Goal: Check status: Check status

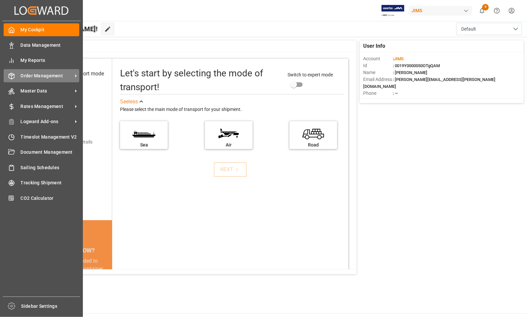
click at [37, 76] on span "Order Management" at bounding box center [47, 75] width 52 height 7
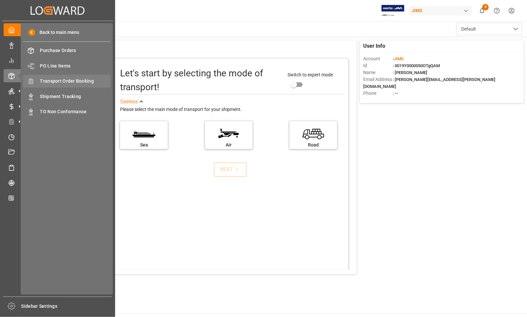
click at [59, 81] on span "Transport Order Booking" at bounding box center [75, 81] width 71 height 7
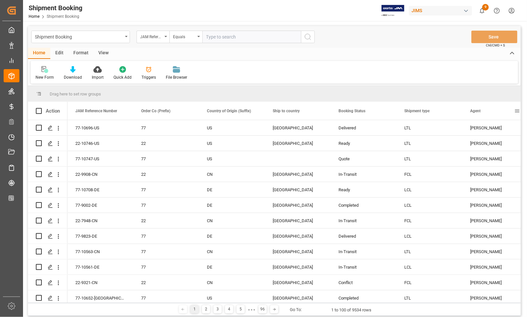
click at [517, 111] on span at bounding box center [517, 111] width 6 height 6
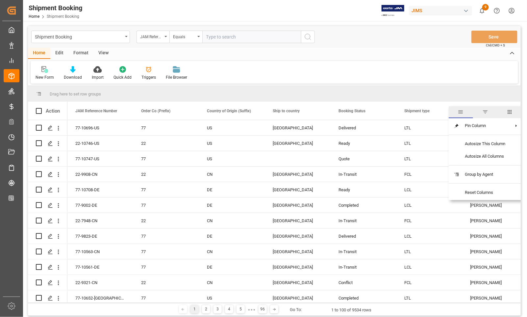
click at [487, 114] on span "filter" at bounding box center [486, 112] width 6 height 6
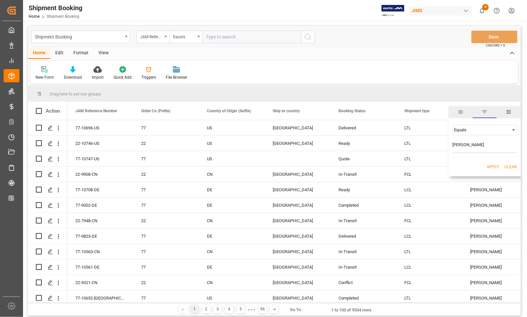
type input "[PERSON_NAME]"
click at [489, 166] on button "Apply" at bounding box center [493, 167] width 12 height 7
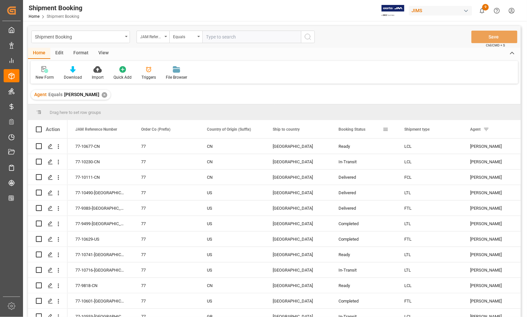
click at [373, 128] on div "Booking Status" at bounding box center [361, 129] width 44 height 18
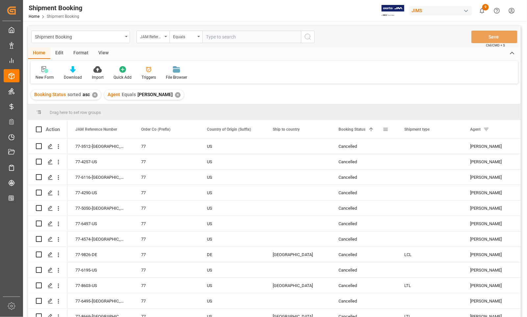
click at [373, 128] on span at bounding box center [371, 129] width 6 height 6
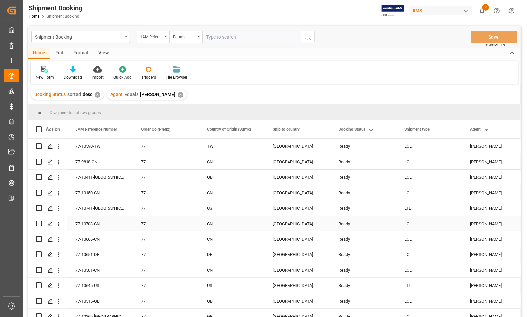
click at [378, 222] on div "Ready" at bounding box center [364, 223] width 50 height 15
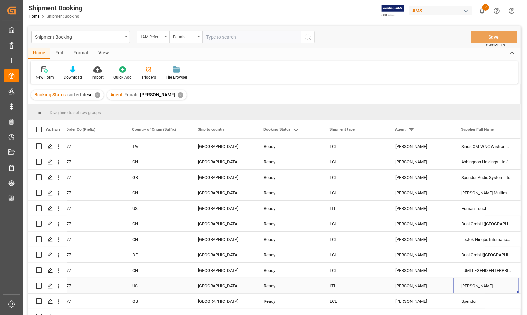
click at [466, 289] on div "[PERSON_NAME]" at bounding box center [487, 285] width 66 height 15
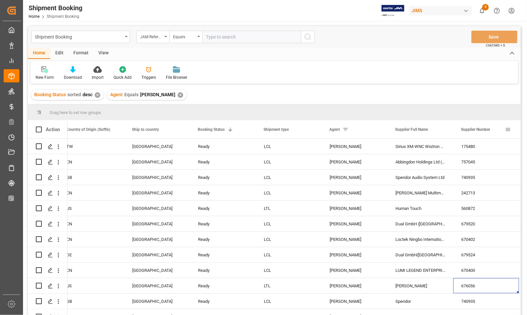
click at [507, 130] on span at bounding box center [508, 129] width 6 height 6
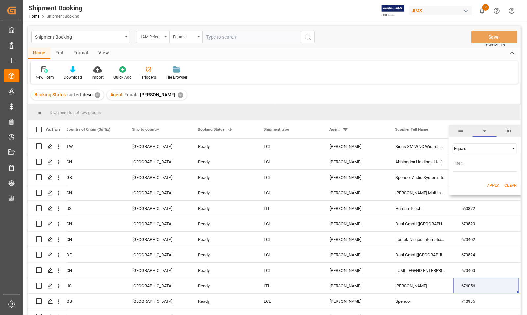
click at [462, 165] on input "Filter Value" at bounding box center [485, 164] width 65 height 13
type input "676056"
click at [491, 183] on button "Apply" at bounding box center [493, 185] width 12 height 7
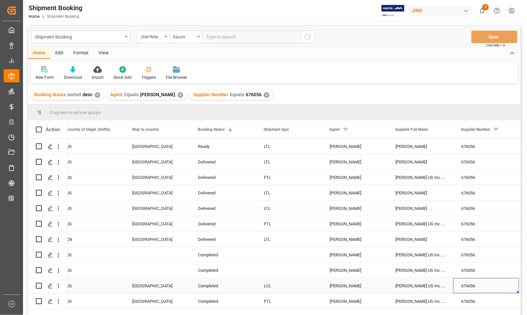
click at [460, 283] on div "676056" at bounding box center [487, 285] width 66 height 15
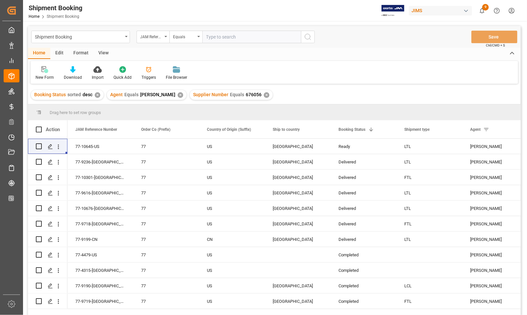
click at [213, 37] on input "text" at bounding box center [251, 37] width 99 height 13
type input "77-10676-[GEOGRAPHIC_DATA]"
click at [309, 35] on icon "search button" at bounding box center [308, 37] width 8 height 8
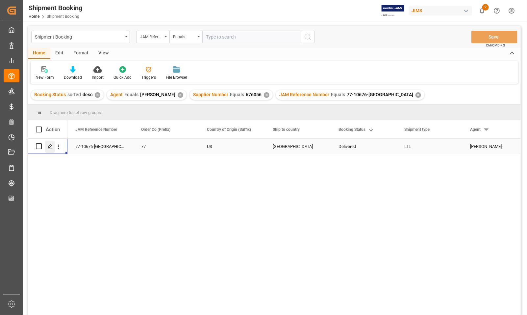
click at [52, 146] on icon "Press SPACE to select this row." at bounding box center [50, 146] width 5 height 5
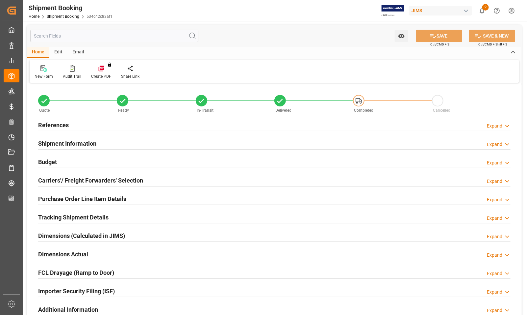
type input "0"
type input "[DATE]"
click at [49, 122] on h2 "References" at bounding box center [53, 124] width 31 height 9
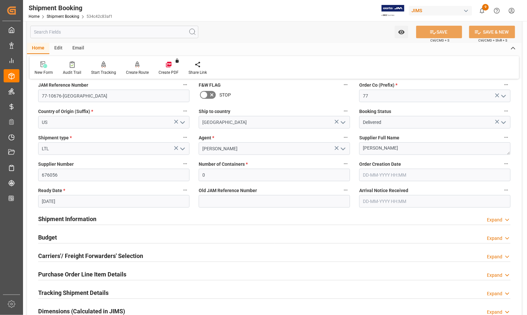
scroll to position [82, 0]
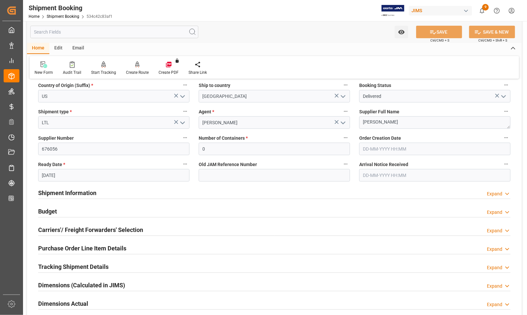
click at [51, 210] on h2 "Budget" at bounding box center [47, 211] width 19 height 9
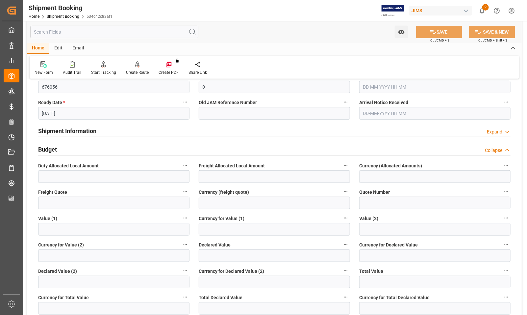
scroll to position [165, 0]
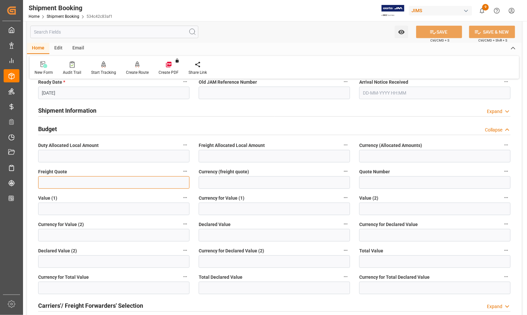
click at [76, 181] on input "text" at bounding box center [113, 182] width 151 height 13
type input "0"
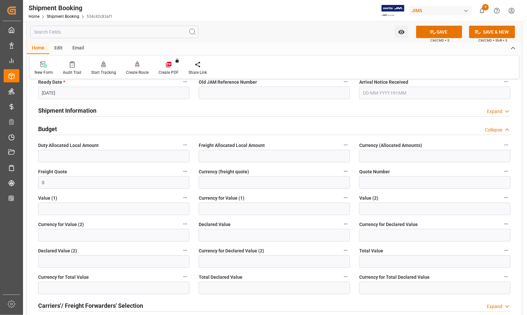
click at [80, 195] on label "Value (1)" at bounding box center [113, 197] width 151 height 9
click at [181, 195] on button "Value (1)" at bounding box center [185, 197] width 9 height 9
click at [223, 290] on div at bounding box center [263, 157] width 527 height 315
click at [220, 279] on span "Total Declared Value" at bounding box center [221, 277] width 44 height 7
click at [342, 279] on button "Total Declared Value" at bounding box center [346, 276] width 9 height 9
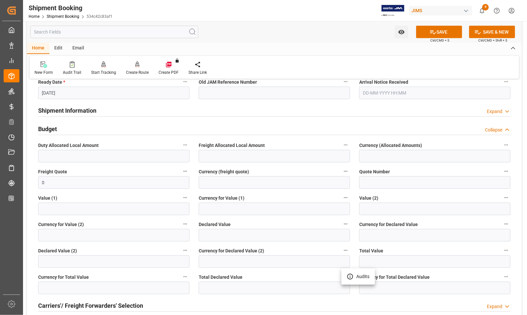
click at [217, 286] on div at bounding box center [263, 157] width 527 height 315
click at [213, 287] on input "text" at bounding box center [274, 287] width 151 height 13
type input "200"
click at [389, 289] on input at bounding box center [434, 287] width 151 height 13
type input "USD"
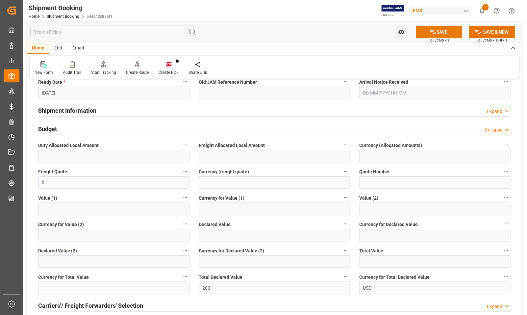
click at [427, 31] on button "SAVE" at bounding box center [439, 32] width 46 height 13
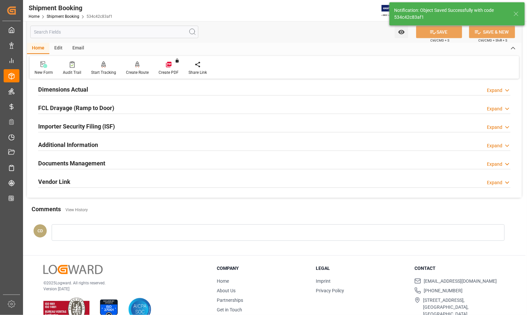
scroll to position [33, 0]
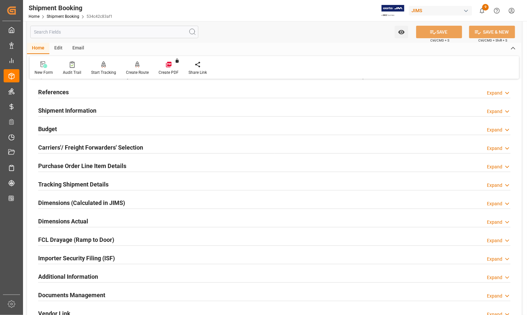
click at [49, 219] on h2 "Dimensions Actual" at bounding box center [63, 221] width 50 height 9
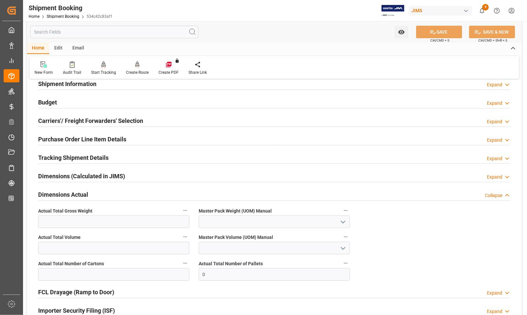
scroll to position [74, 0]
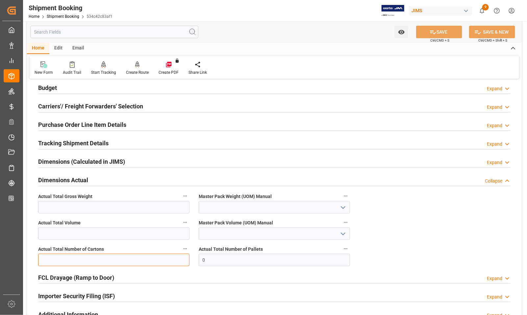
click at [73, 259] on input "text" at bounding box center [113, 259] width 151 height 13
type input "2"
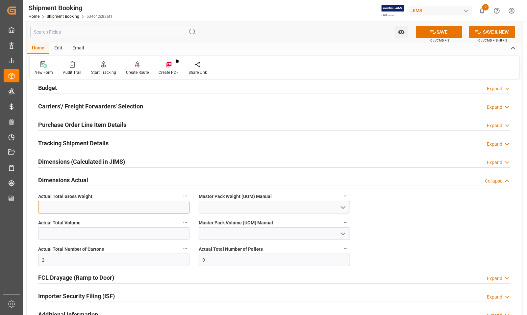
click at [45, 207] on input "text" at bounding box center [113, 207] width 151 height 13
type input "14"
click at [343, 205] on icon "open menu" at bounding box center [343, 207] width 8 height 8
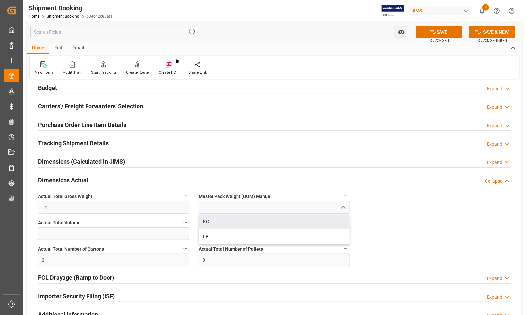
click at [227, 225] on div "KG" at bounding box center [274, 221] width 151 height 15
type input "KG"
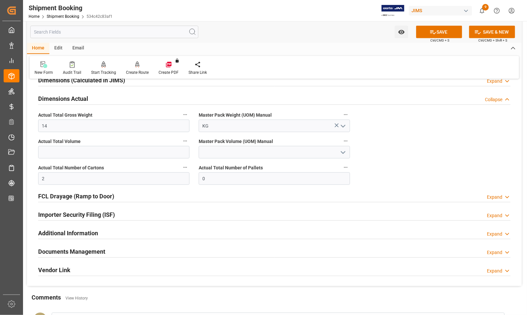
scroll to position [156, 0]
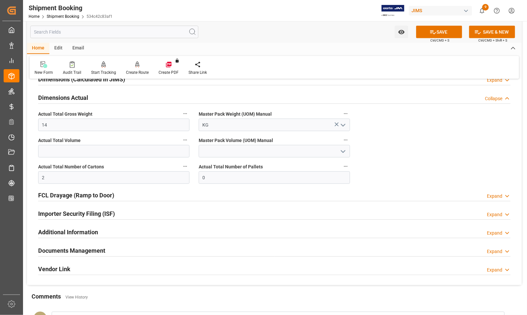
click at [59, 249] on h2 "Documents Management" at bounding box center [71, 250] width 67 height 9
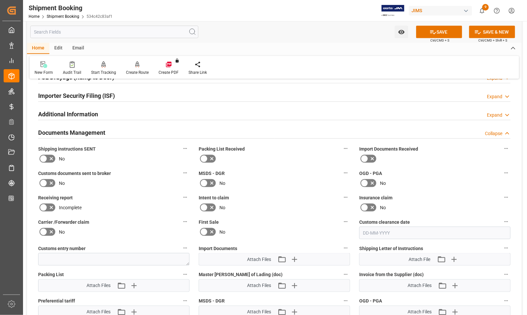
scroll to position [321, 0]
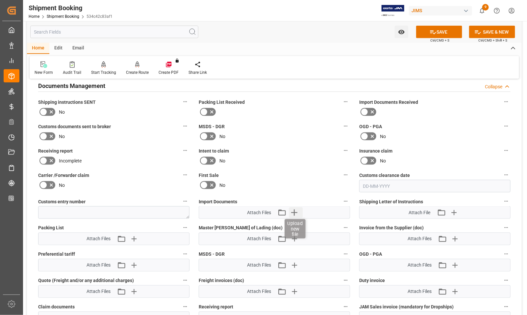
click at [293, 213] on icon "button" at bounding box center [294, 212] width 11 height 11
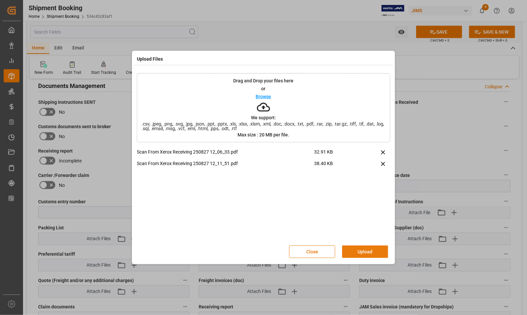
click at [364, 250] on button "Upload" at bounding box center [365, 251] width 46 height 13
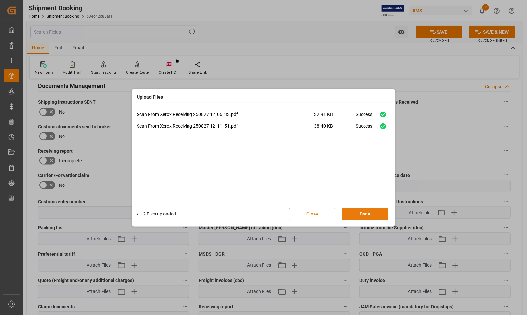
click at [359, 215] on button "Done" at bounding box center [365, 214] width 46 height 13
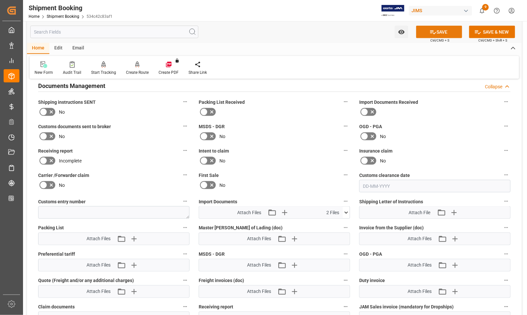
click at [428, 31] on button "SAVE" at bounding box center [439, 32] width 46 height 13
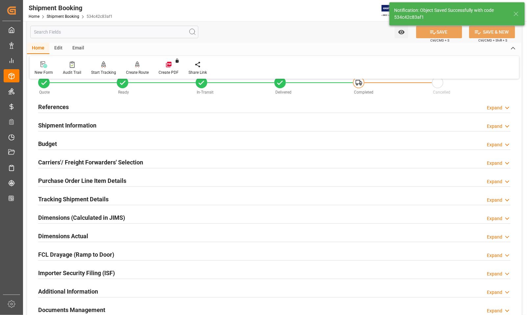
scroll to position [15, 0]
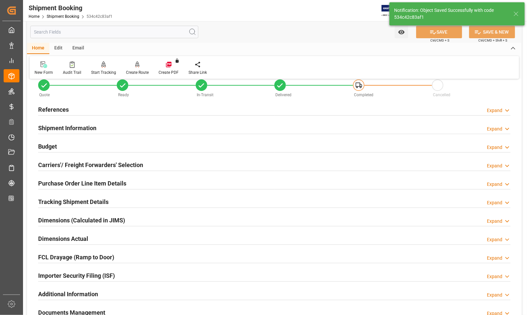
click at [79, 166] on h2 "Carriers'/ Freight Forwarders' Selection" at bounding box center [90, 164] width 105 height 9
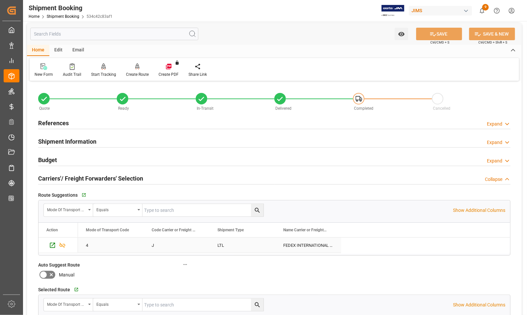
scroll to position [0, 0]
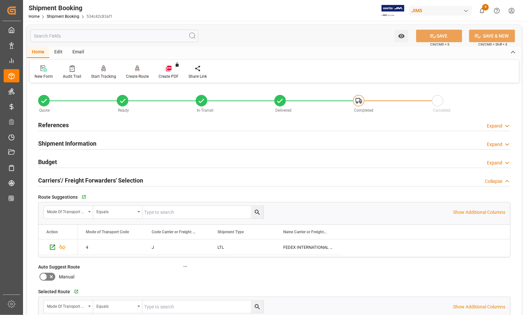
click at [53, 126] on h2 "References" at bounding box center [53, 124] width 31 height 9
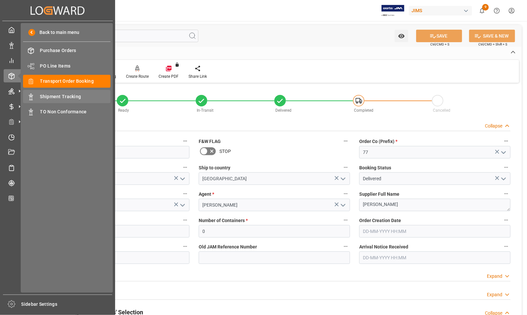
click at [50, 94] on span "Shipment Tracking" at bounding box center [75, 96] width 71 height 7
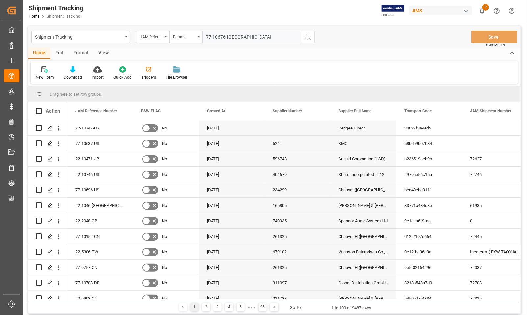
type input "77-10676-[GEOGRAPHIC_DATA]"
click at [308, 36] on icon "search button" at bounding box center [308, 37] width 8 height 8
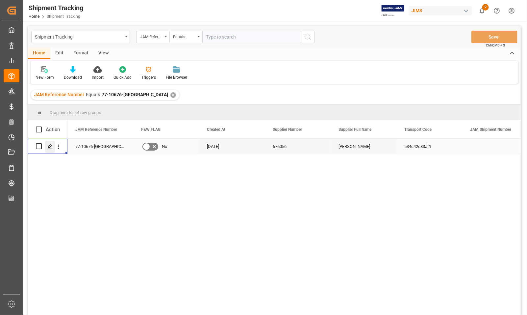
click at [50, 145] on icon "Press SPACE to select this row." at bounding box center [50, 146] width 5 height 5
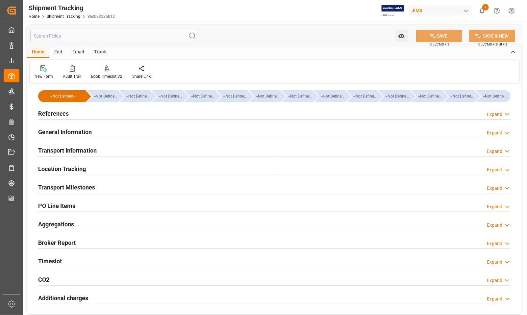
click at [53, 148] on h2 "Transport Information" at bounding box center [67, 150] width 59 height 9
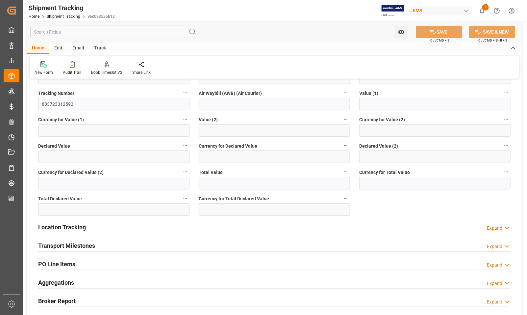
scroll to position [165, 0]
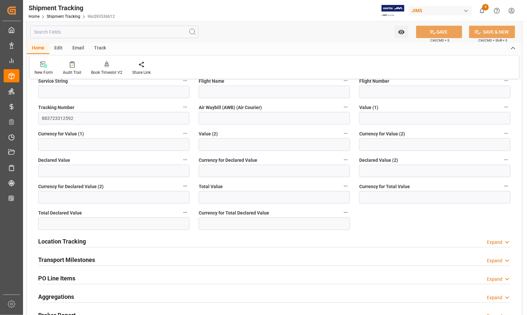
click at [73, 258] on h2 "Transport Milestones" at bounding box center [66, 259] width 57 height 9
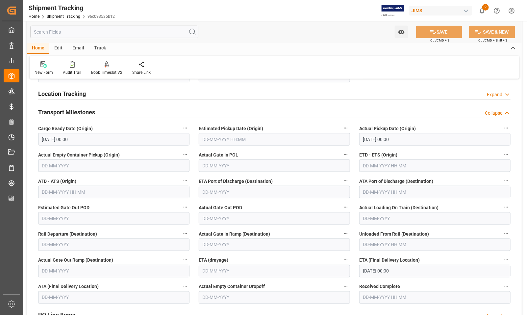
scroll to position [329, 0]
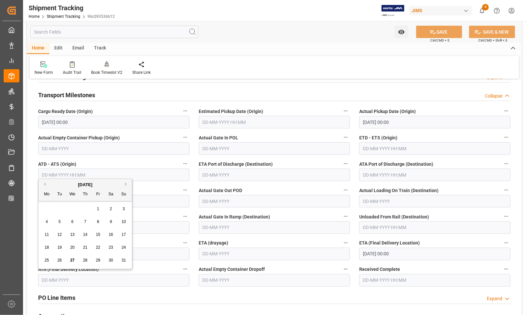
click at [93, 278] on input "text" at bounding box center [113, 280] width 151 height 13
click at [45, 260] on span "25" at bounding box center [46, 260] width 4 height 5
type input "[DATE]"
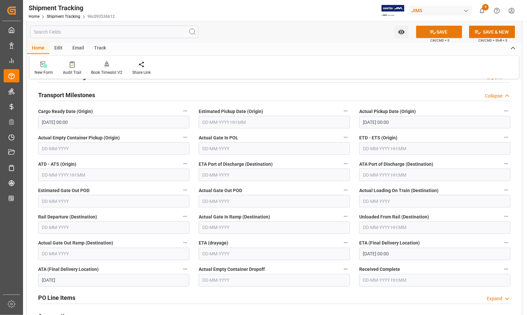
click at [422, 31] on button "SAVE" at bounding box center [439, 32] width 46 height 13
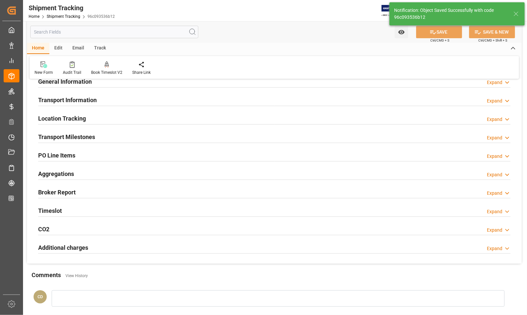
scroll to position [0, 0]
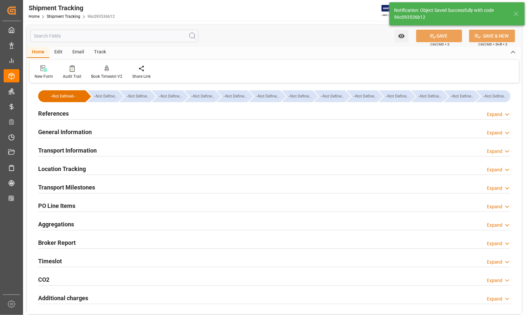
click at [52, 111] on h2 "References" at bounding box center [53, 113] width 31 height 9
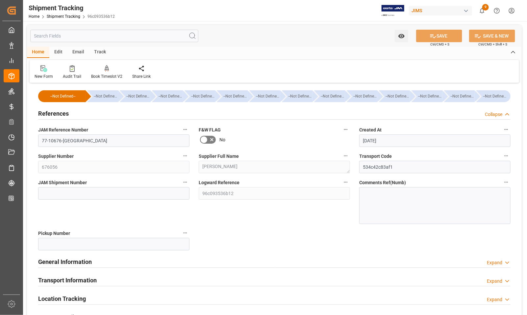
click at [53, 114] on h2 "References" at bounding box center [53, 113] width 31 height 9
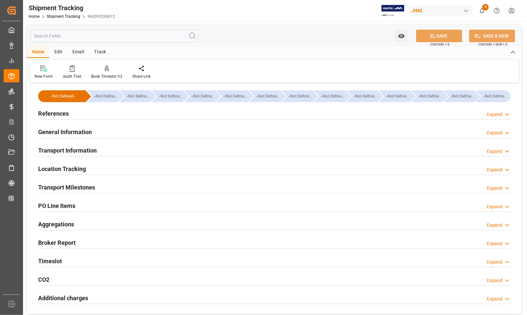
click at [58, 129] on h2 "General Information" at bounding box center [65, 131] width 54 height 9
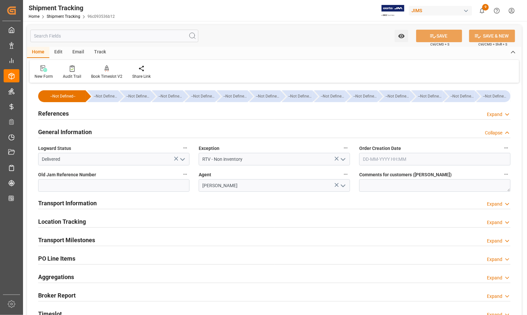
click at [342, 160] on polyline "open menu" at bounding box center [343, 159] width 4 height 2
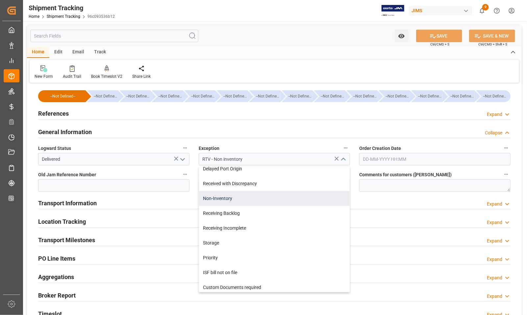
click at [259, 197] on div "Non-Inventory" at bounding box center [274, 198] width 151 height 15
type input "Non-Inventory"
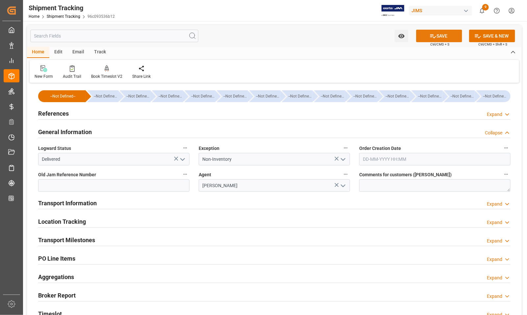
click at [435, 35] on button "SAVE" at bounding box center [439, 36] width 46 height 13
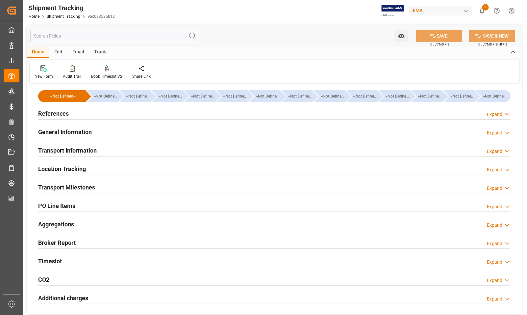
click at [54, 149] on h2 "Transport Information" at bounding box center [67, 150] width 59 height 9
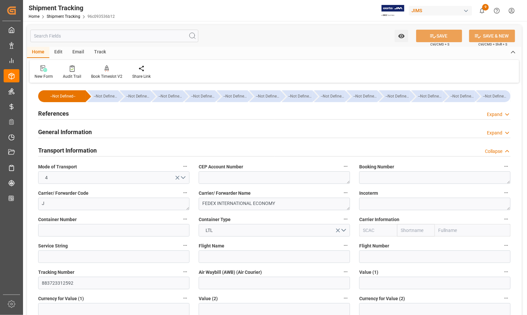
click at [54, 149] on h2 "Transport Information" at bounding box center [67, 150] width 59 height 9
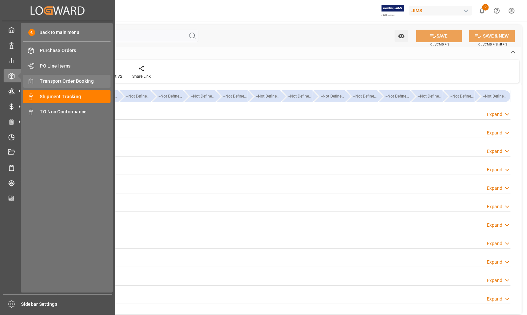
click at [55, 82] on span "Transport Order Booking" at bounding box center [75, 81] width 71 height 7
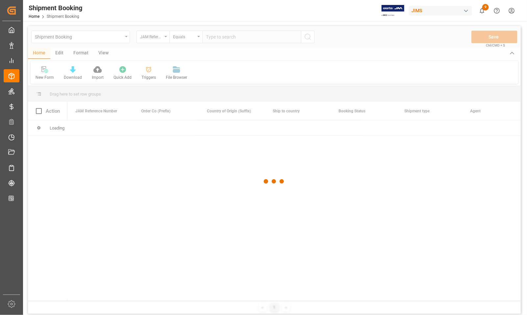
click at [221, 37] on div at bounding box center [274, 181] width 493 height 311
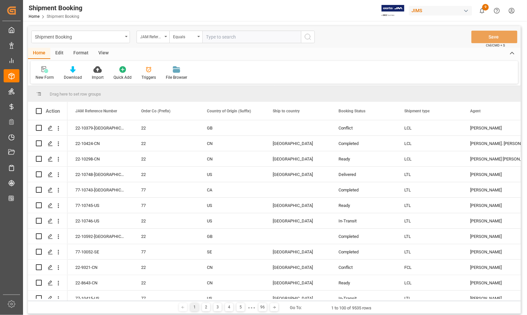
click at [215, 37] on input "text" at bounding box center [251, 37] width 99 height 13
type input "77-10391-CN"
click at [309, 37] on icon "search button" at bounding box center [308, 37] width 8 height 8
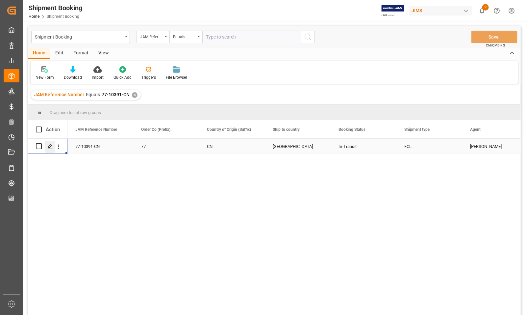
click at [51, 147] on icon "Press SPACE to select this row." at bounding box center [50, 146] width 5 height 5
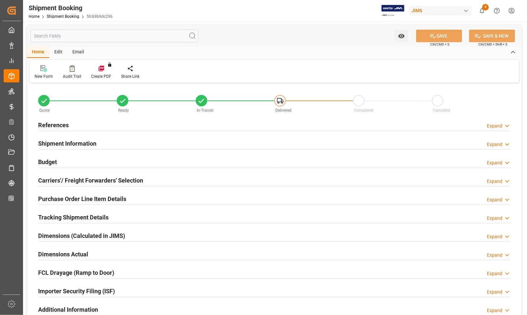
type input "[DATE]"
click at [52, 124] on h2 "References" at bounding box center [53, 124] width 31 height 9
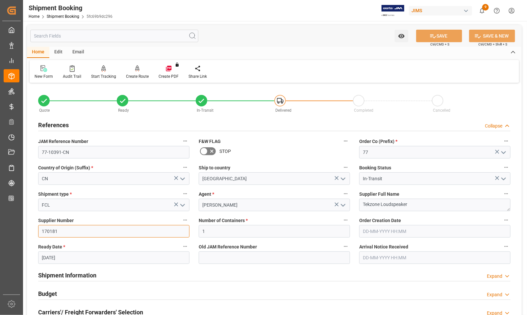
drag, startPoint x: 58, startPoint y: 233, endPoint x: 40, endPoint y: 231, distance: 18.5
click at [40, 231] on input "170181" at bounding box center [113, 231] width 151 height 13
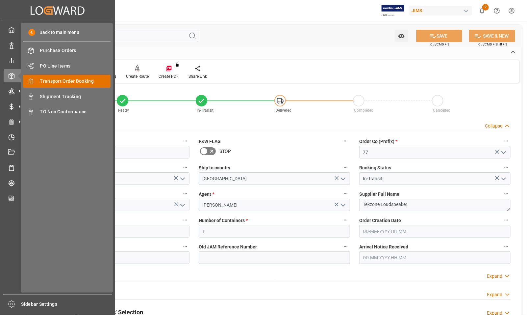
click at [66, 81] on span "Transport Order Booking" at bounding box center [75, 81] width 71 height 7
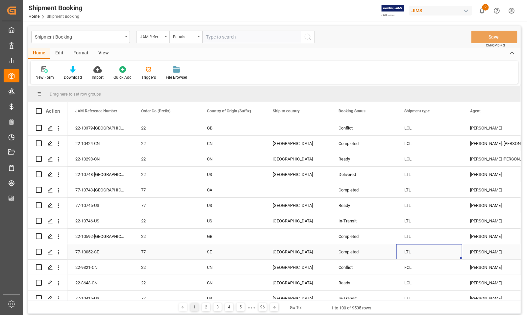
click at [455, 249] on div "LTL" at bounding box center [430, 251] width 66 height 15
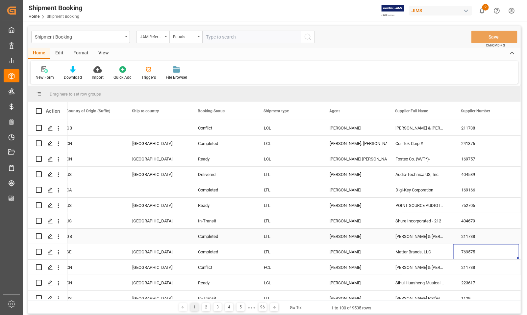
scroll to position [0, 206]
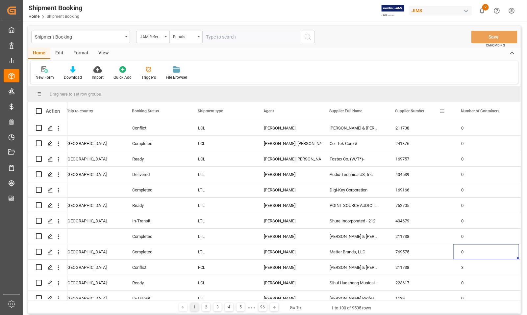
click at [442, 111] on span at bounding box center [442, 111] width 6 height 6
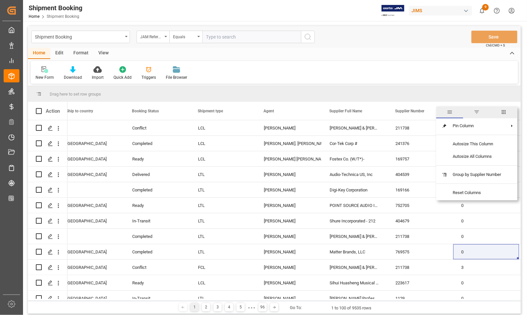
click at [477, 111] on span "filter" at bounding box center [477, 112] width 6 height 6
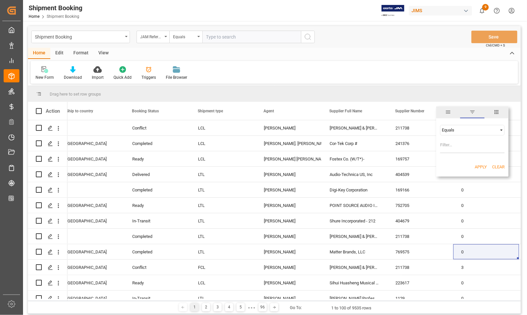
click at [461, 144] on input "Filter Value" at bounding box center [472, 146] width 65 height 13
type input "170181"
click at [476, 166] on button "Apply" at bounding box center [481, 167] width 12 height 7
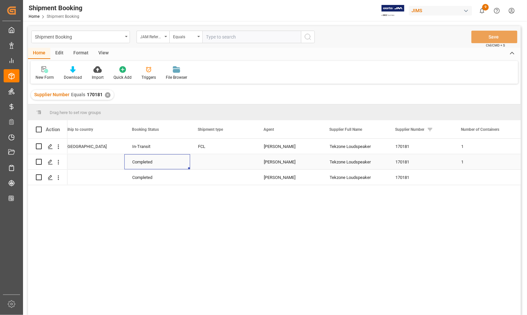
click at [179, 160] on div "Completed" at bounding box center [157, 161] width 50 height 15
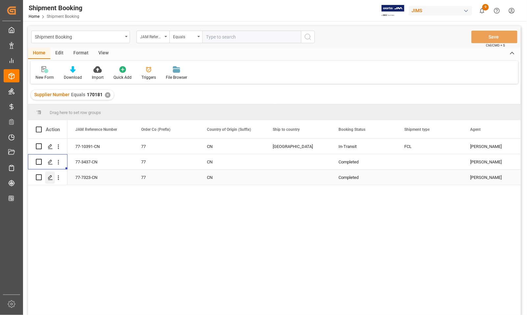
click at [49, 177] on icon "Press SPACE to select this row." at bounding box center [50, 177] width 5 height 5
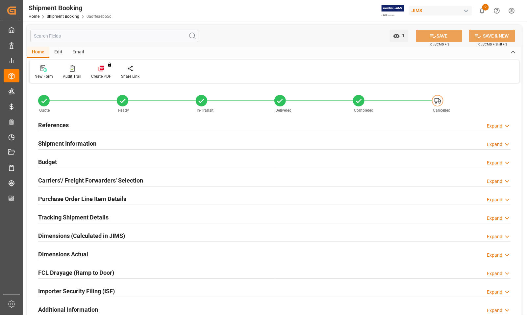
type input "[DATE] 00:00"
type input "[DATE]"
click at [51, 122] on h2 "References" at bounding box center [53, 124] width 31 height 9
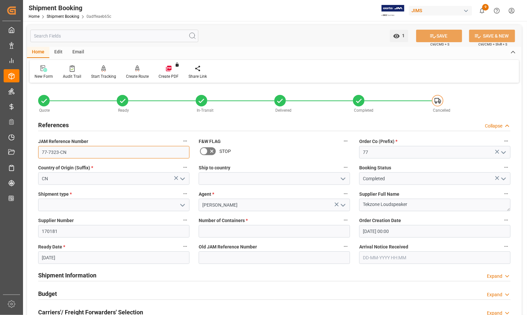
drag, startPoint x: 66, startPoint y: 152, endPoint x: 39, endPoint y: 152, distance: 27.6
click at [39, 152] on input "77-7323-CN" at bounding box center [113, 152] width 151 height 13
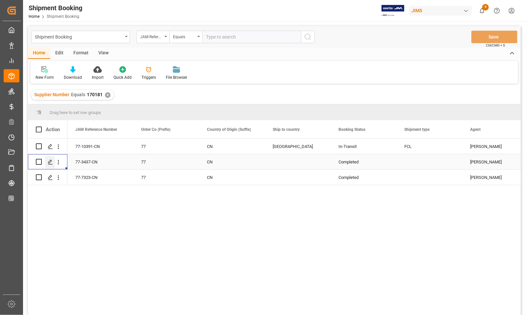
click at [49, 163] on polygon "Press SPACE to select this row." at bounding box center [49, 161] width 3 height 3
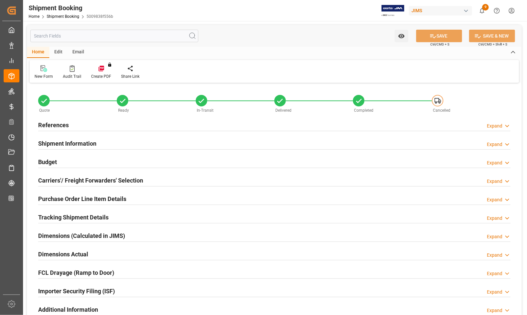
type input "1"
type input "[DATE] 20:44"
type input "[DATE]"
type input "[DATE] 00:00"
click at [51, 126] on h2 "References" at bounding box center [53, 124] width 31 height 9
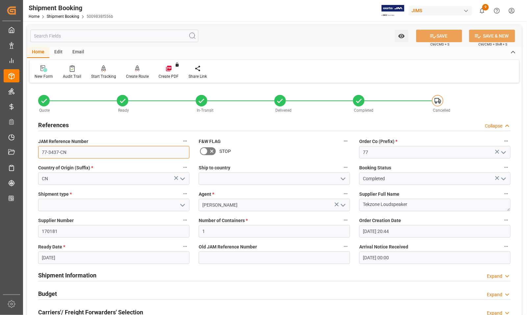
drag, startPoint x: 67, startPoint y: 154, endPoint x: 39, endPoint y: 150, distance: 27.6
click at [39, 150] on input "77-3437-CN" at bounding box center [113, 152] width 151 height 13
